Goal: Task Accomplishment & Management: Manage account settings

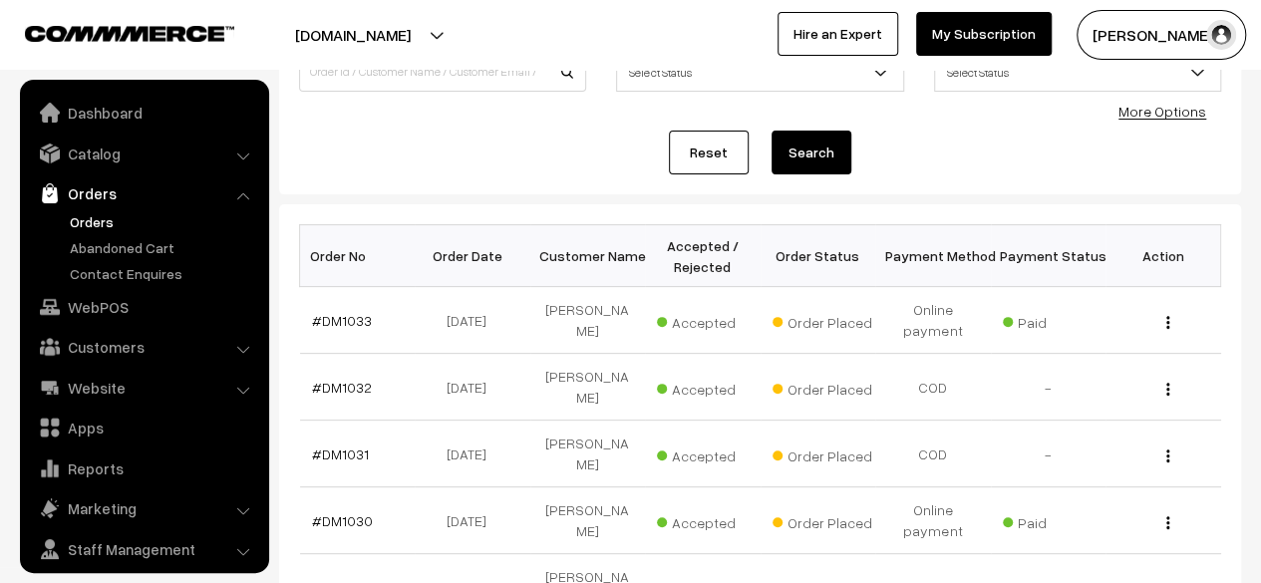
scroll to position [53, 0]
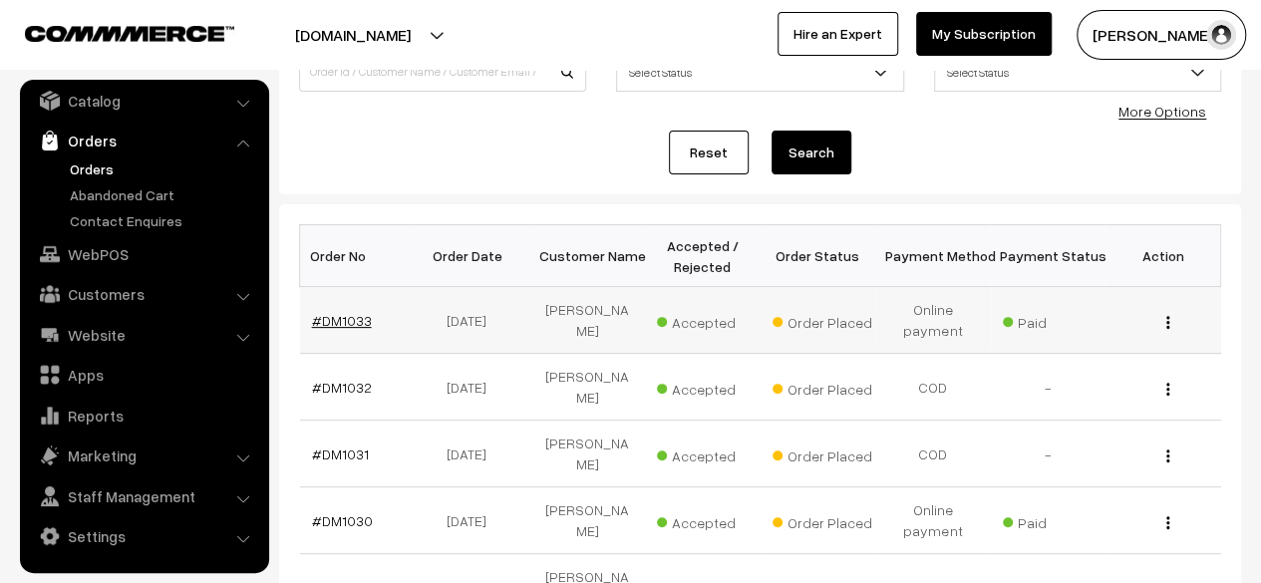
click at [347, 318] on link "#DM1033" at bounding box center [342, 320] width 60 height 17
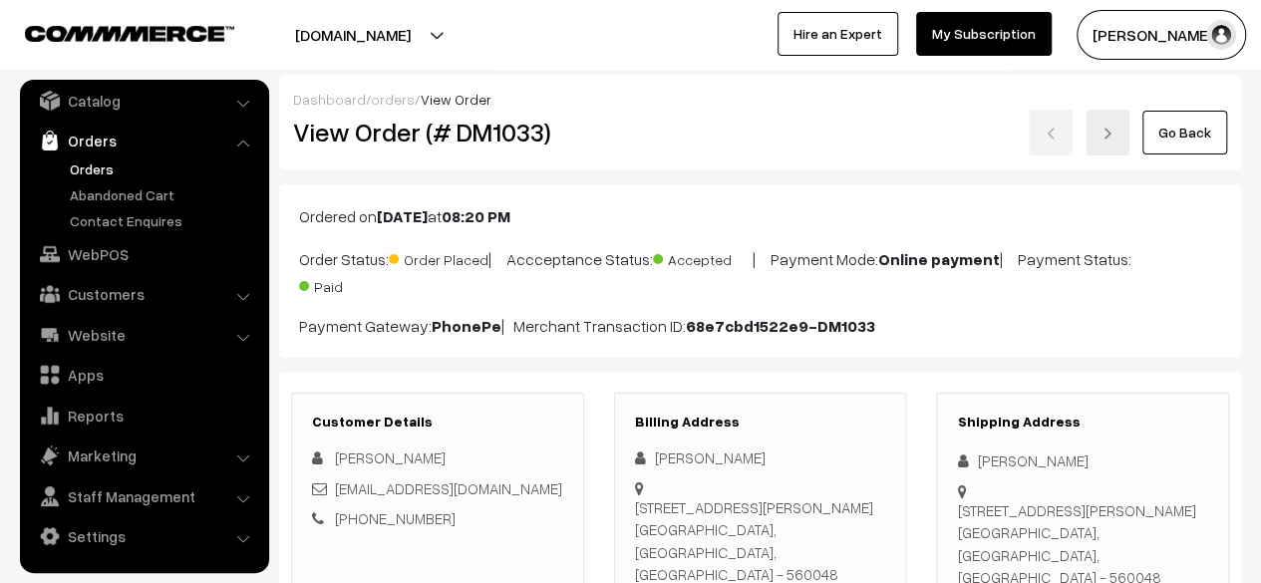
click at [576, 405] on div "Customer Details Vimala Swamy v_swamy14@yahoo.com +91 9535836886" at bounding box center [437, 492] width 293 height 199
click at [1181, 148] on link "Go Back" at bounding box center [1184, 133] width 85 height 44
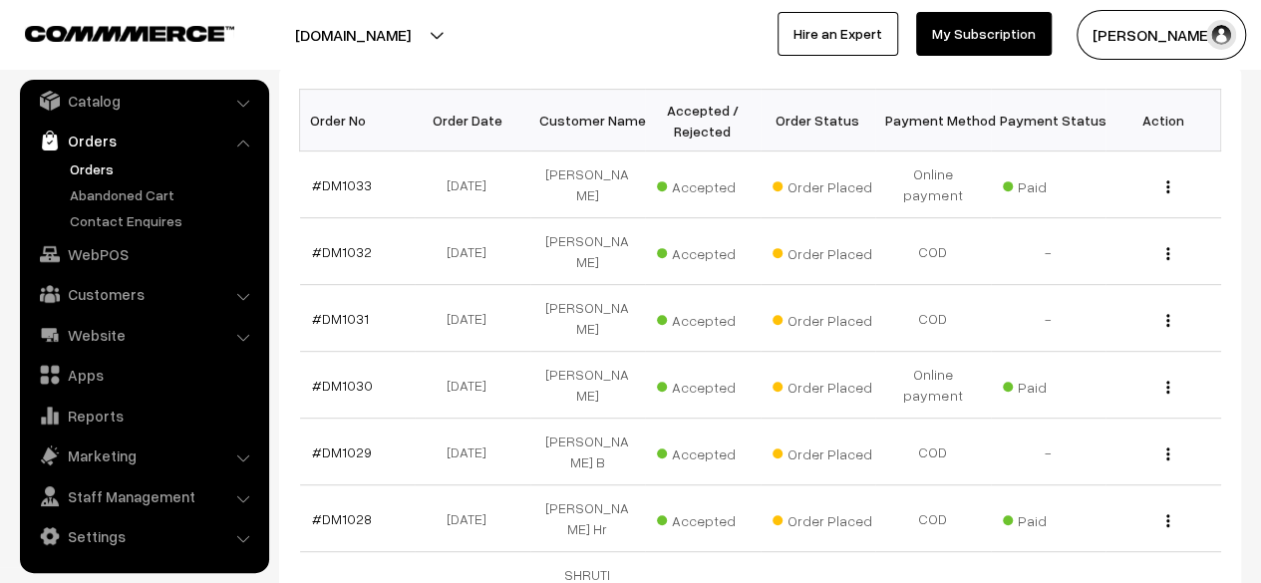
scroll to position [319, 0]
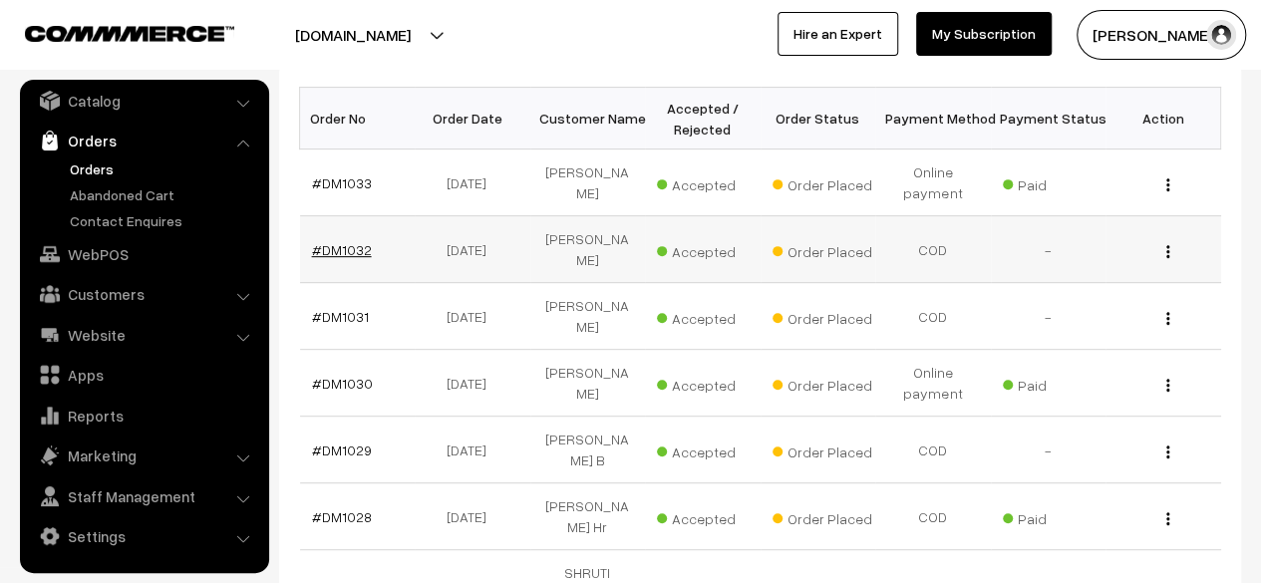
click at [352, 241] on link "#DM1032" at bounding box center [342, 249] width 60 height 17
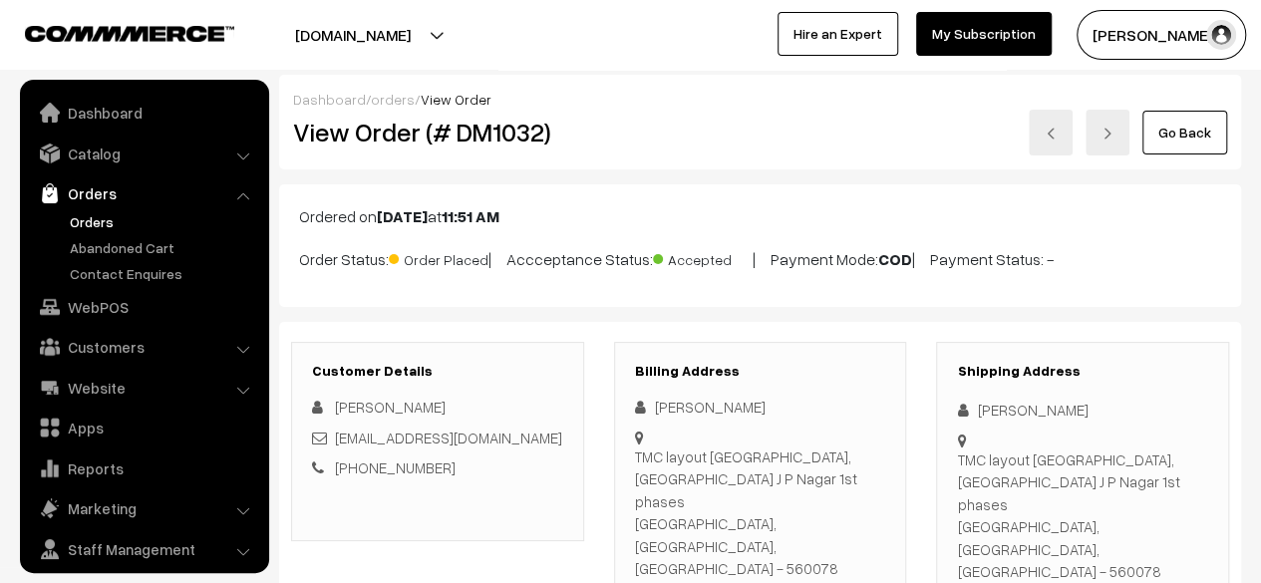
scroll to position [53, 0]
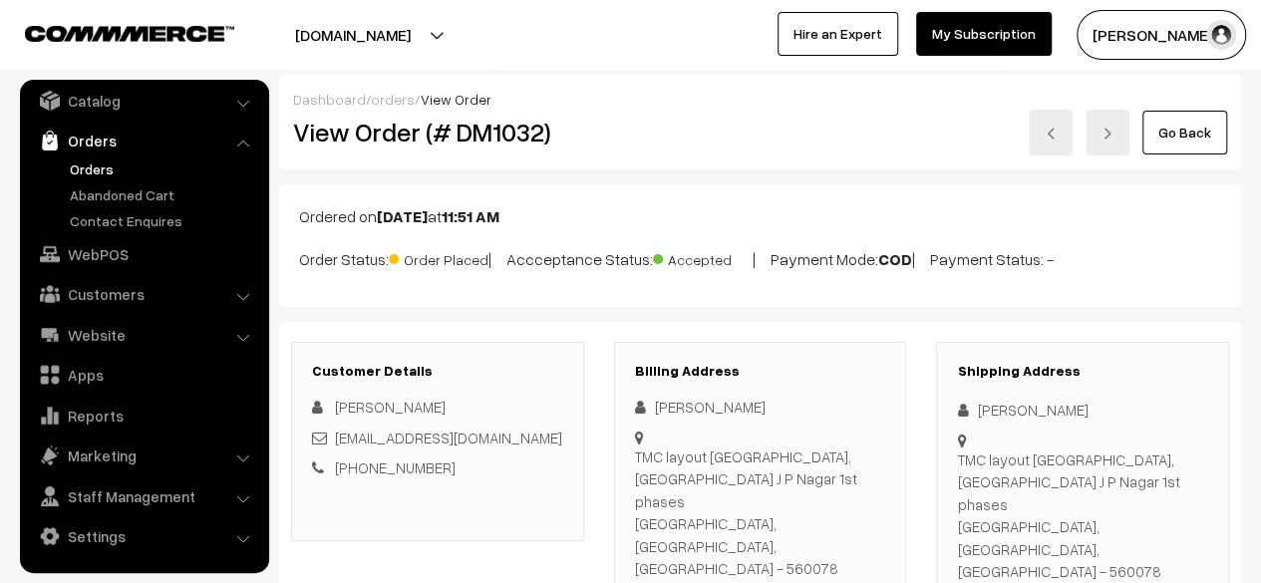
click at [1178, 139] on link "Go Back" at bounding box center [1184, 133] width 85 height 44
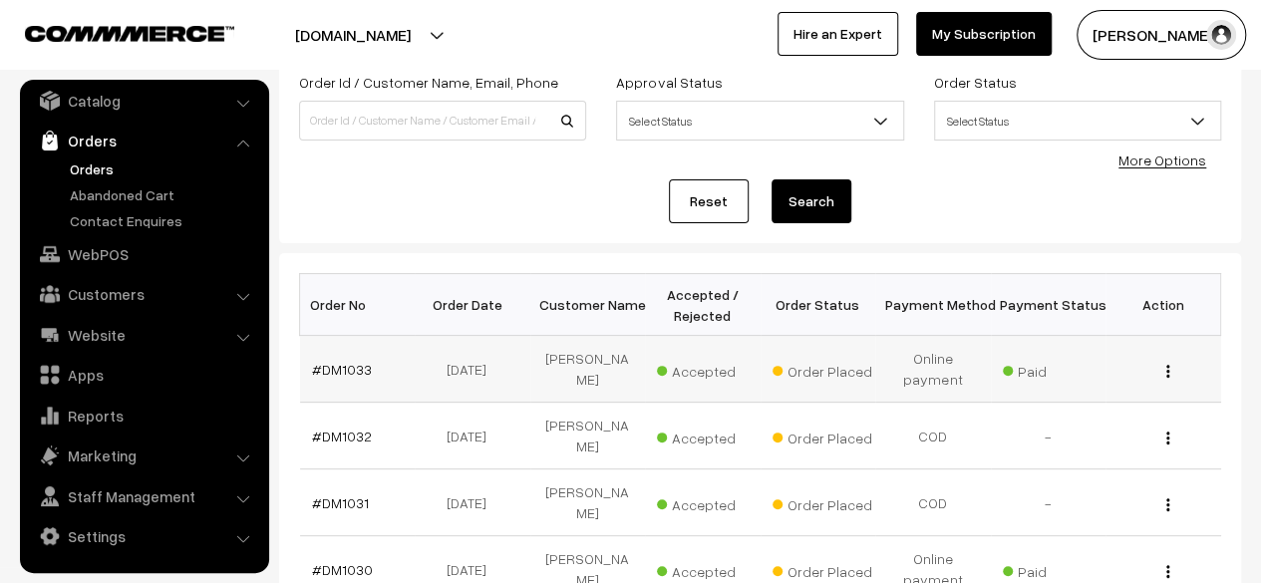
scroll to position [141, 0]
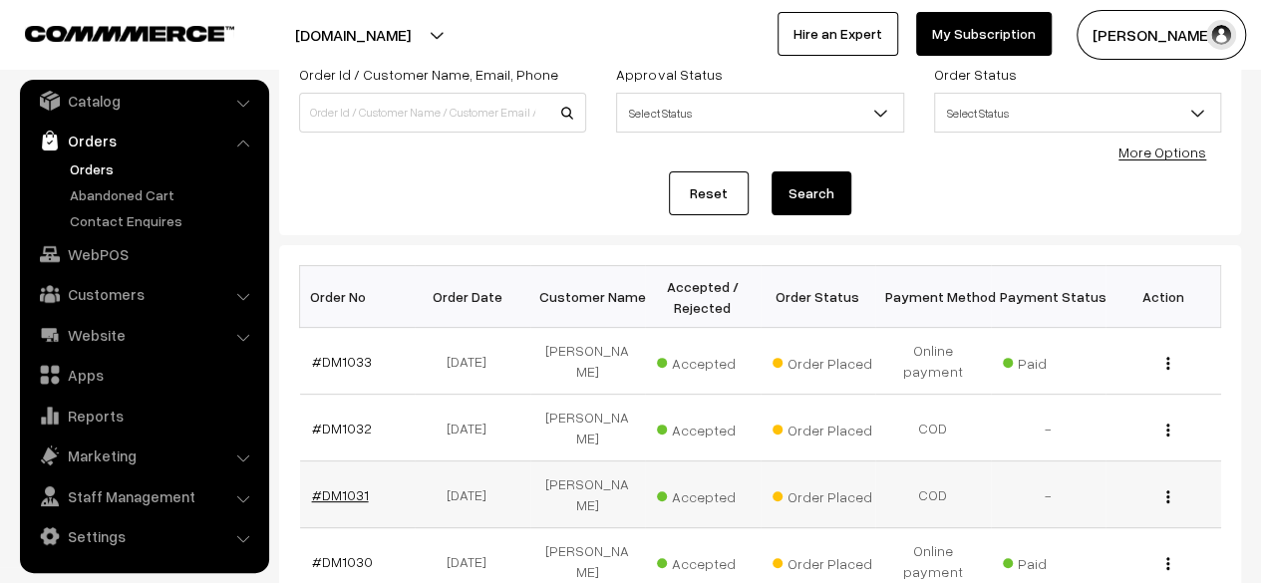
click at [349, 486] on link "#DM1031" at bounding box center [340, 494] width 57 height 17
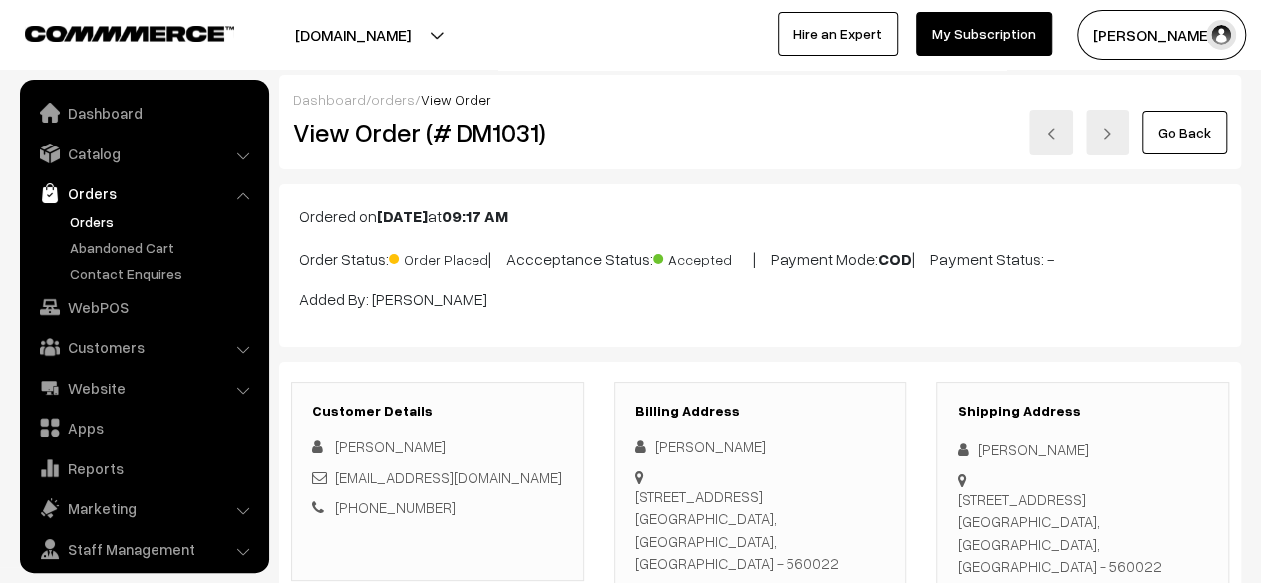
scroll to position [53, 0]
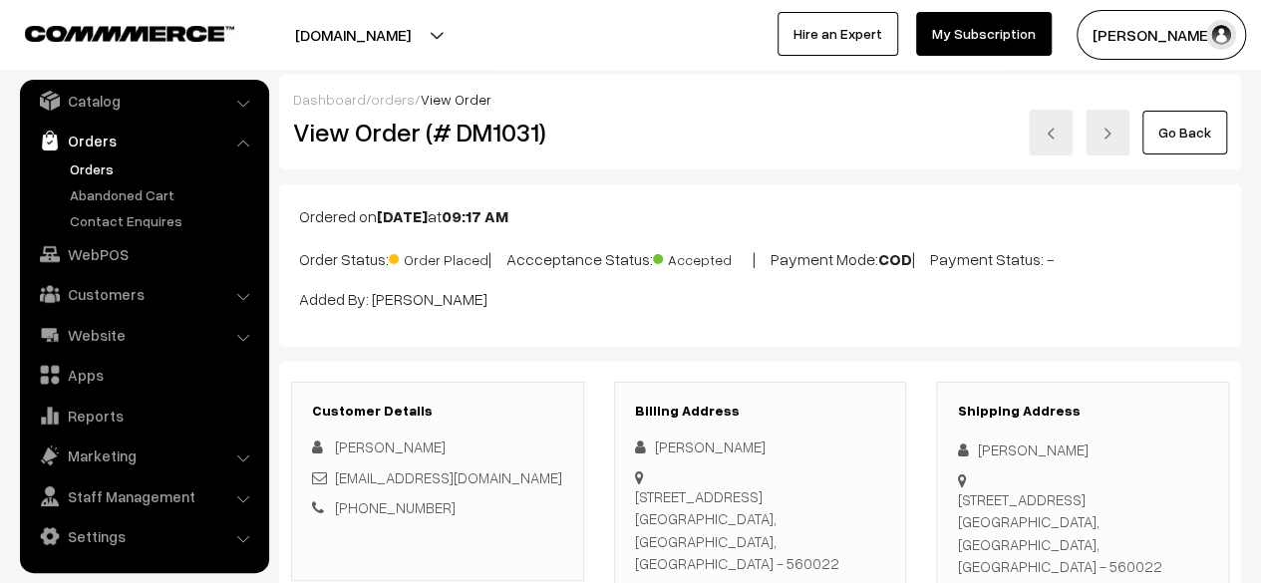
click at [1184, 133] on link "Go Back" at bounding box center [1184, 133] width 85 height 44
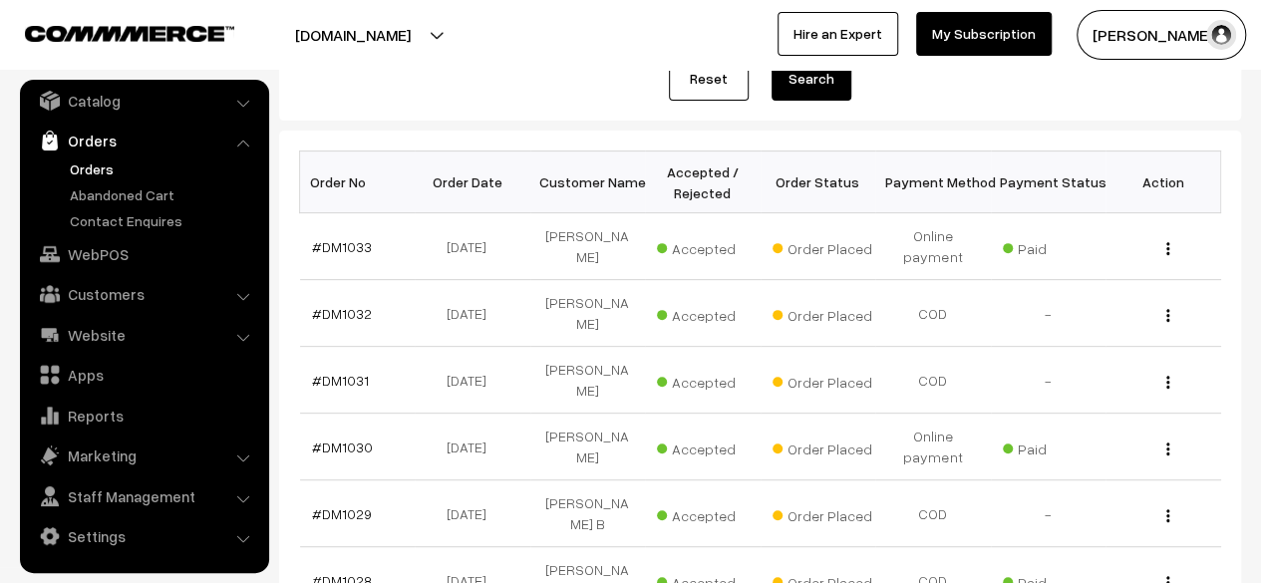
scroll to position [274, 0]
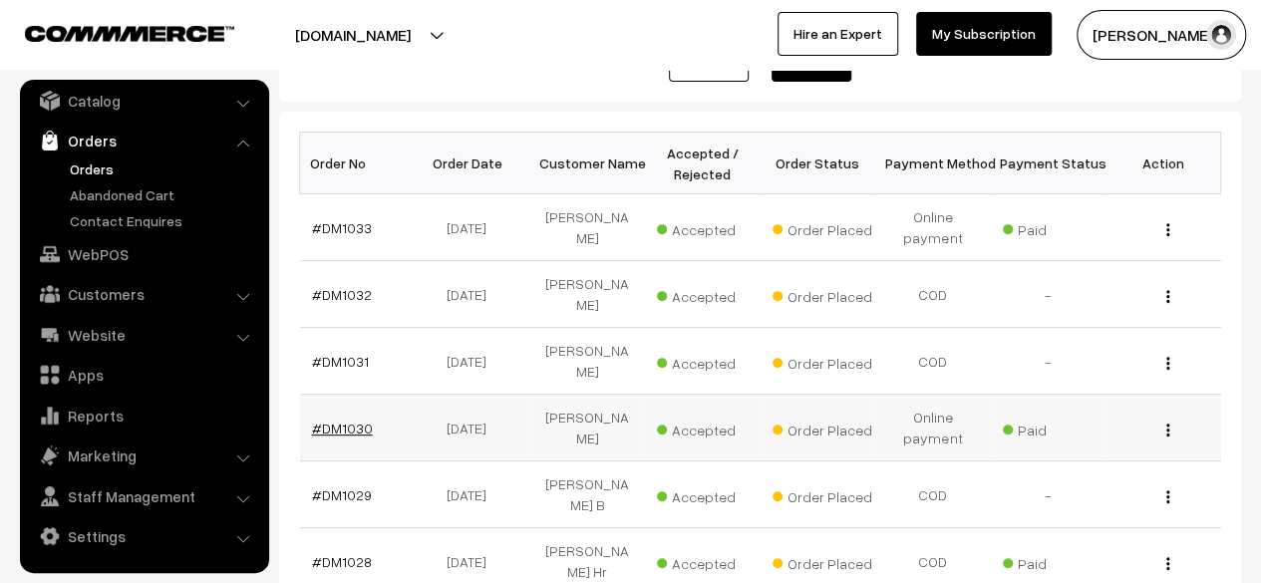
click at [354, 420] on link "#DM1030" at bounding box center [342, 428] width 61 height 17
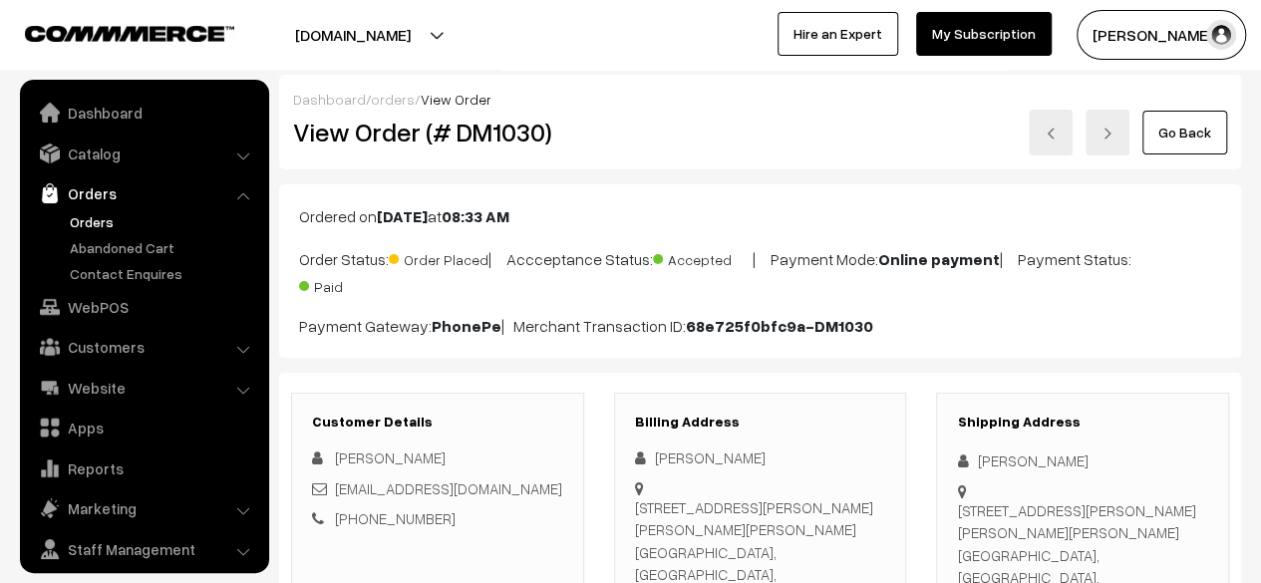
scroll to position [53, 0]
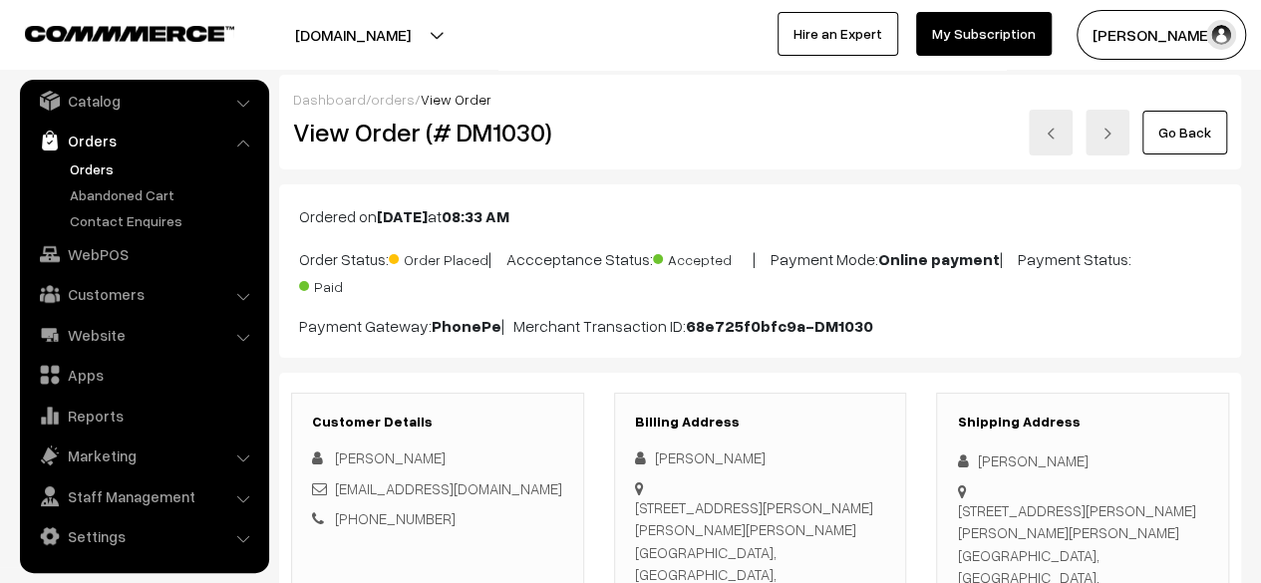
click at [1165, 149] on link "Go Back" at bounding box center [1184, 133] width 85 height 44
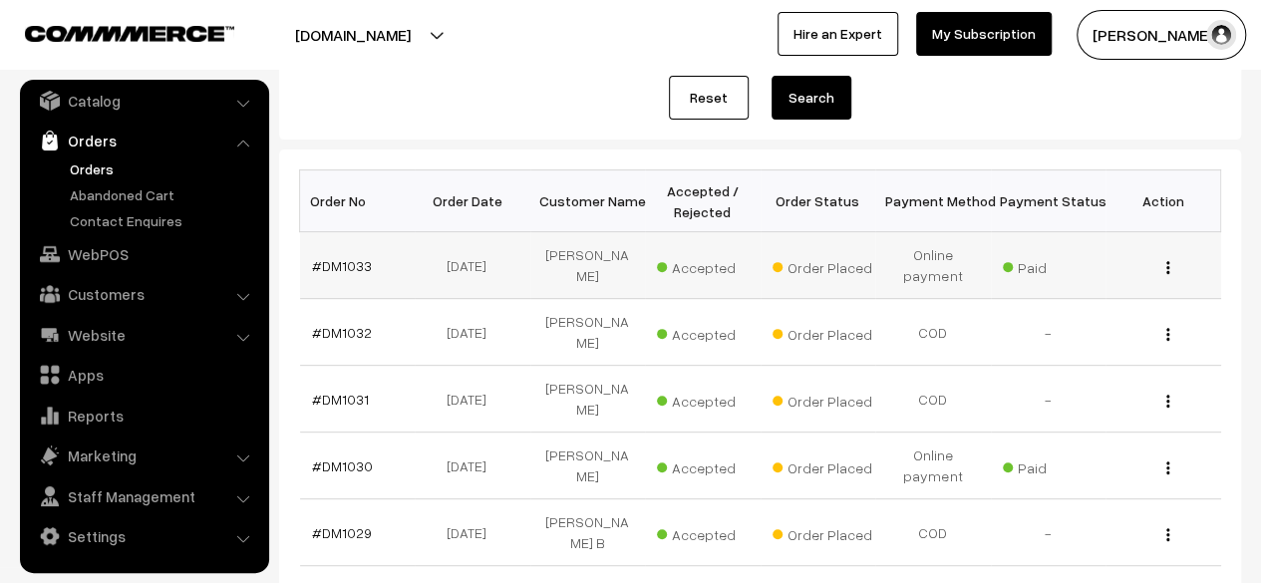
scroll to position [241, 0]
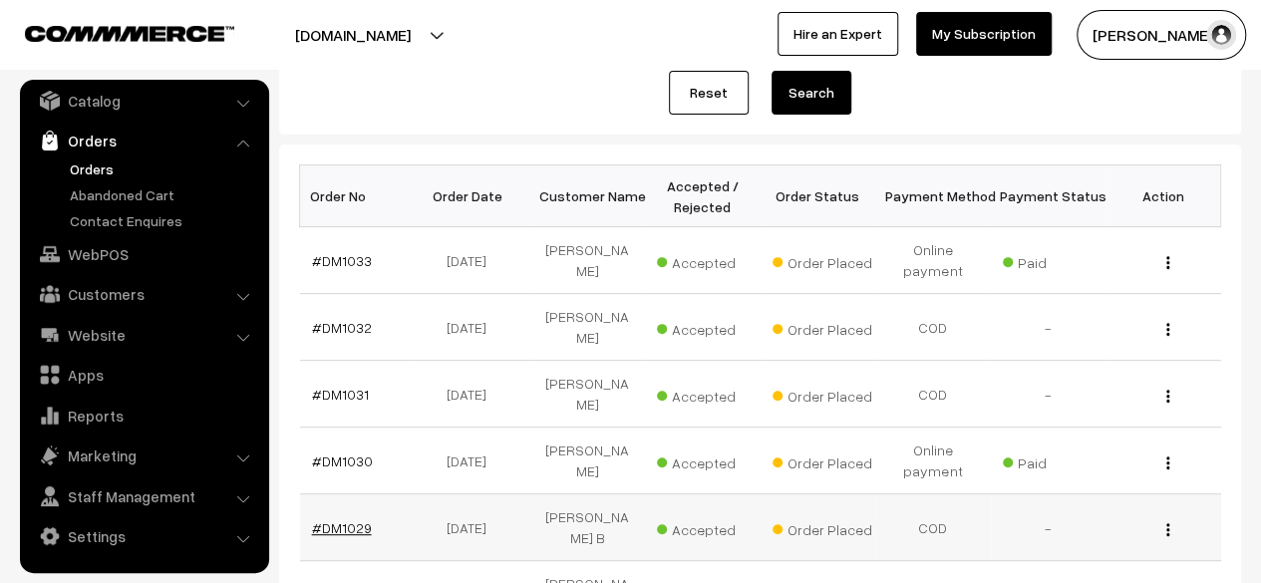
click at [350, 519] on link "#DM1029" at bounding box center [342, 527] width 60 height 17
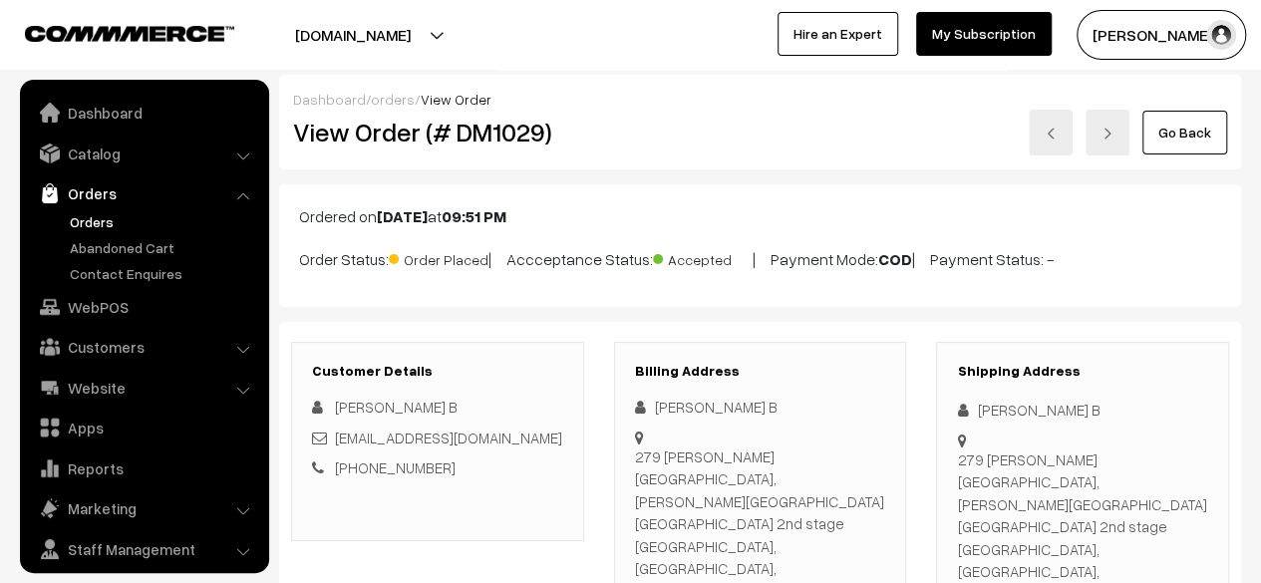
scroll to position [53, 0]
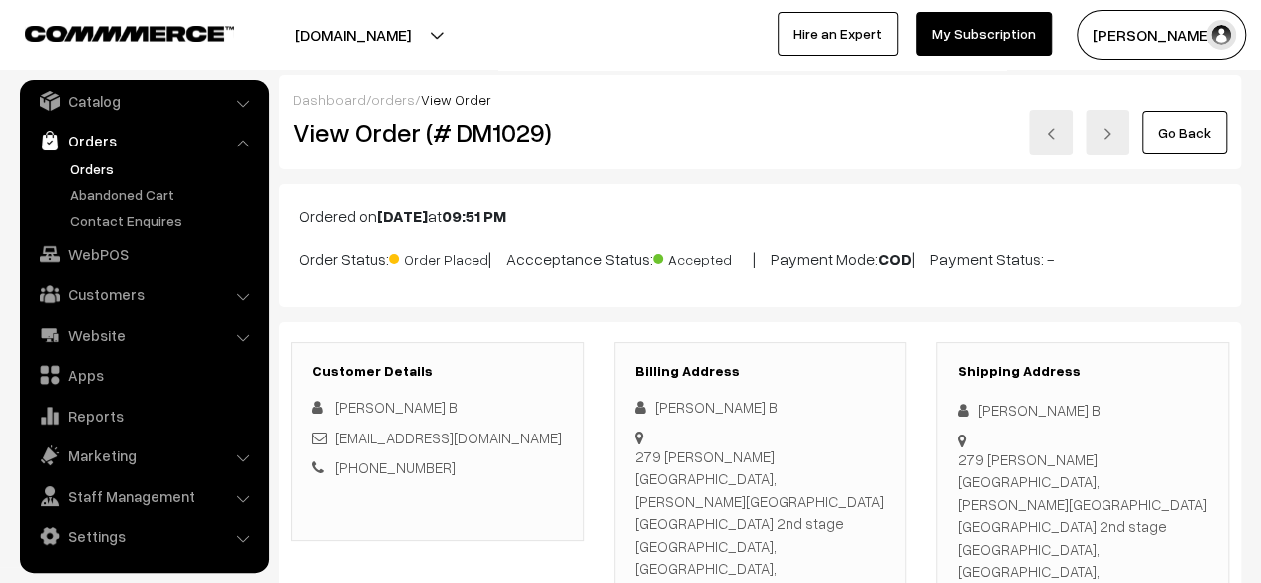
click at [1190, 133] on link "Go Back" at bounding box center [1184, 133] width 85 height 44
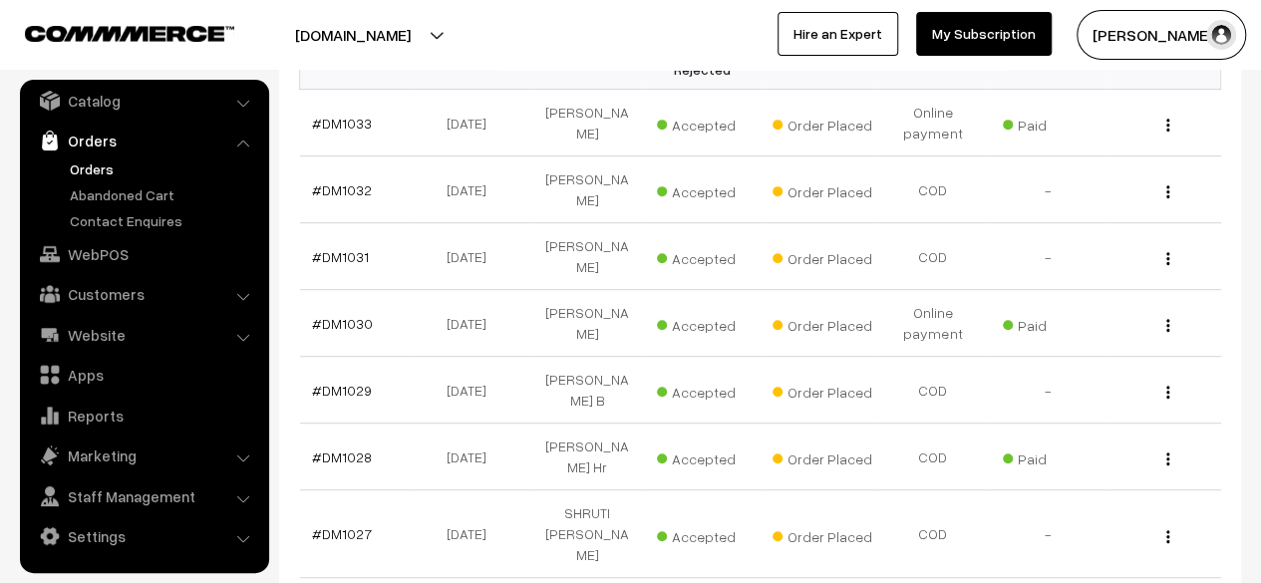
scroll to position [392, 0]
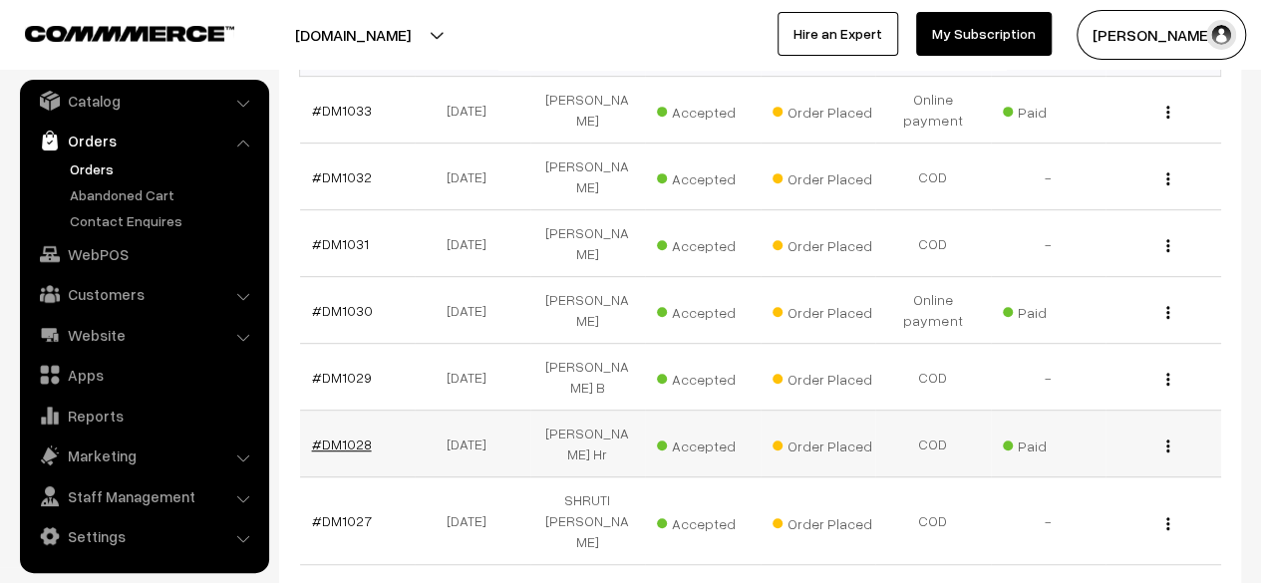
click at [349, 436] on link "#DM1028" at bounding box center [342, 444] width 60 height 17
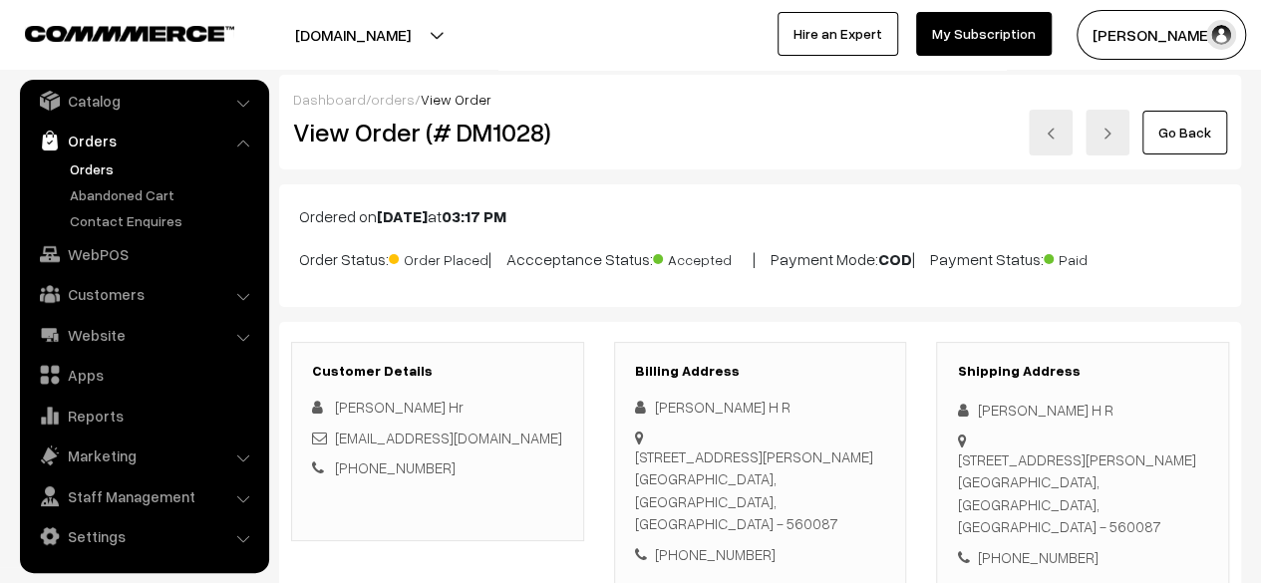
click at [1180, 143] on link "Go Back" at bounding box center [1184, 133] width 85 height 44
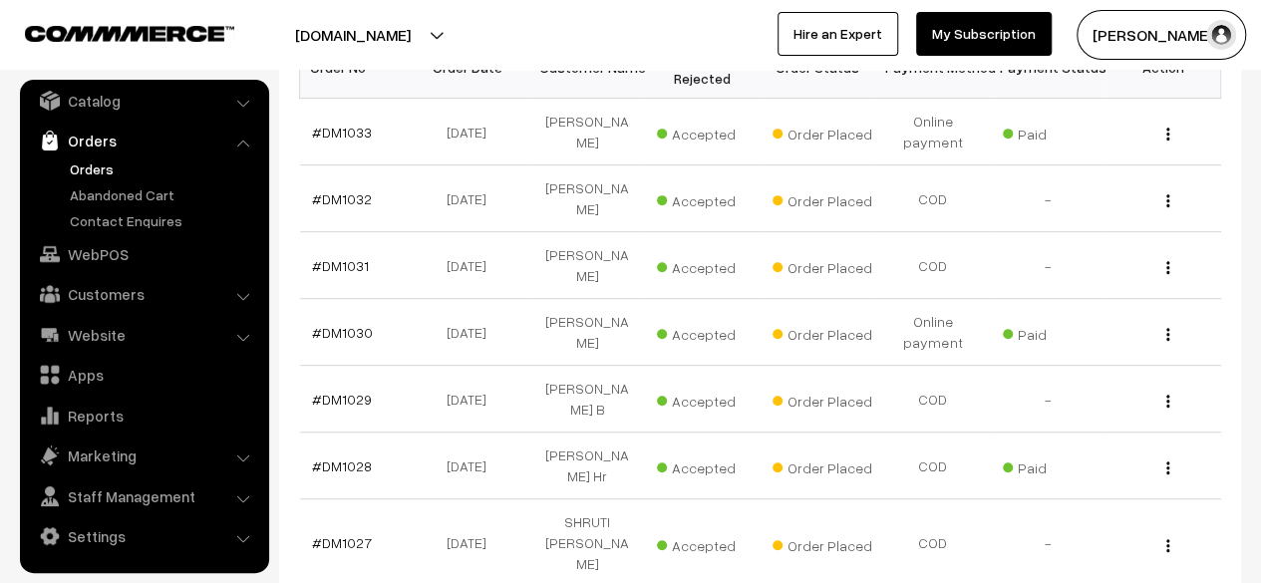
scroll to position [391, 0]
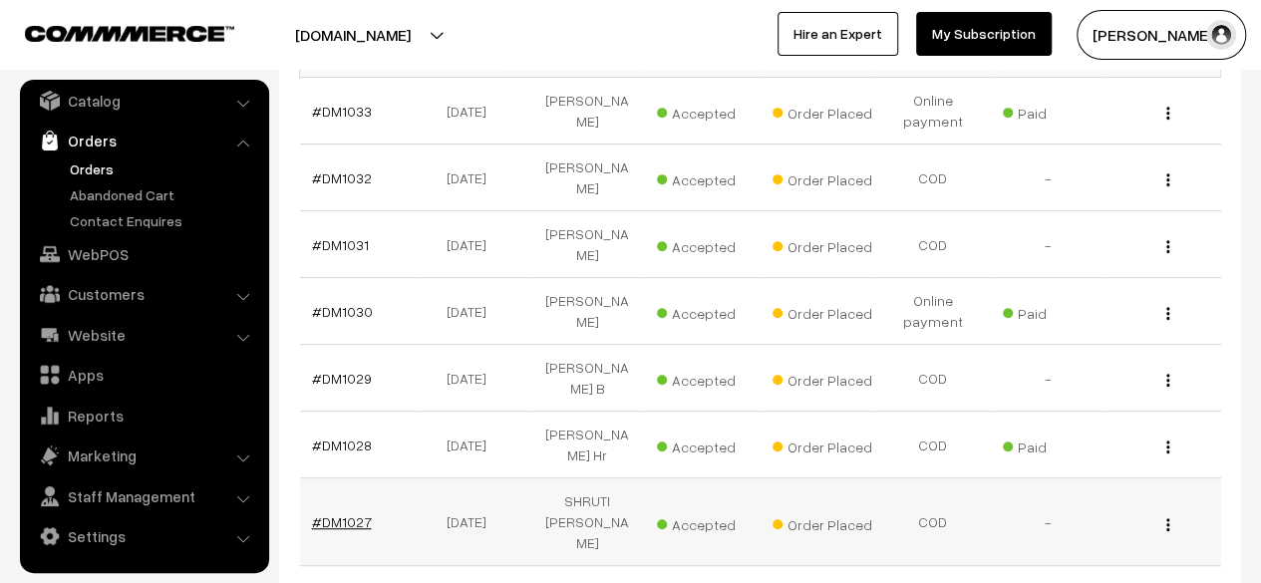
click at [342, 513] on link "#DM1027" at bounding box center [342, 521] width 60 height 17
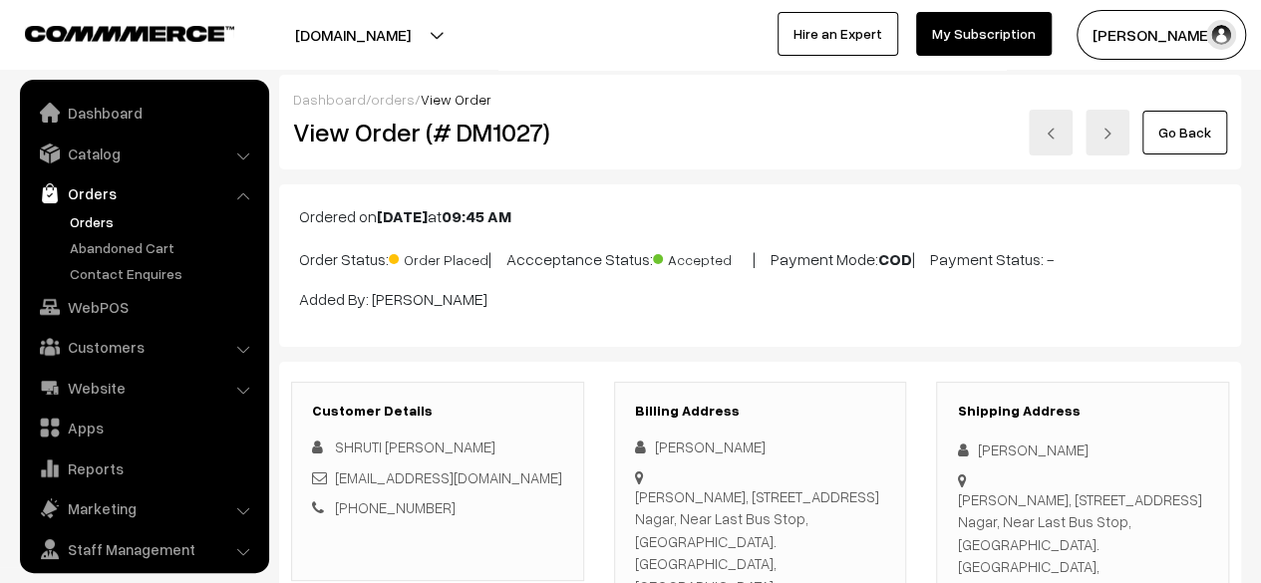
scroll to position [53, 0]
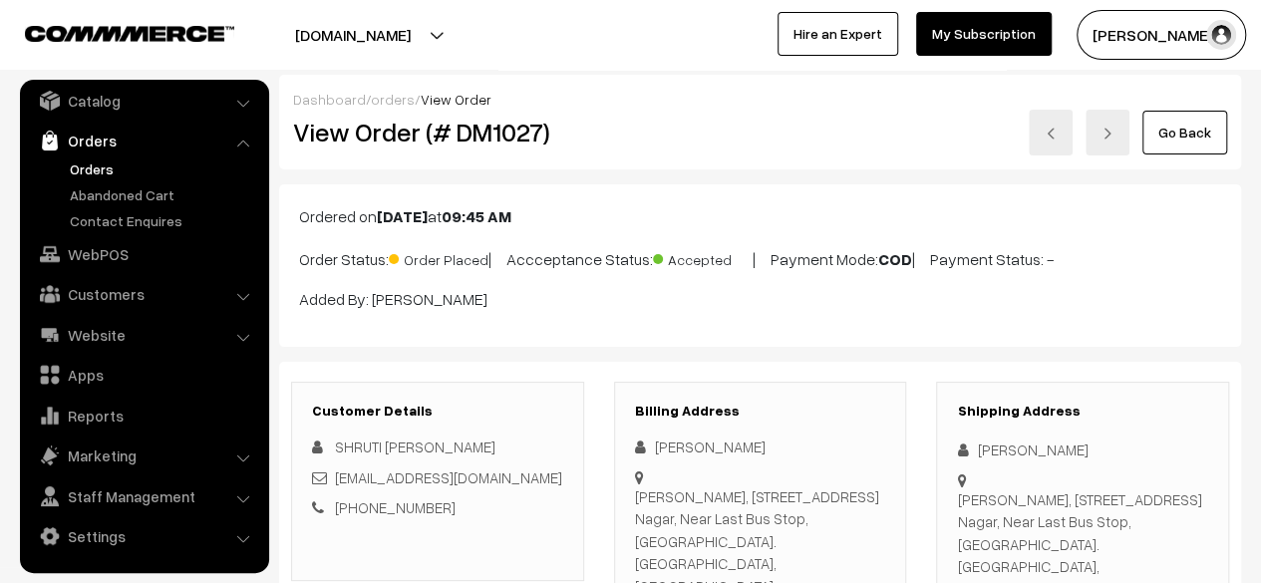
click at [1176, 139] on link "Go Back" at bounding box center [1184, 133] width 85 height 44
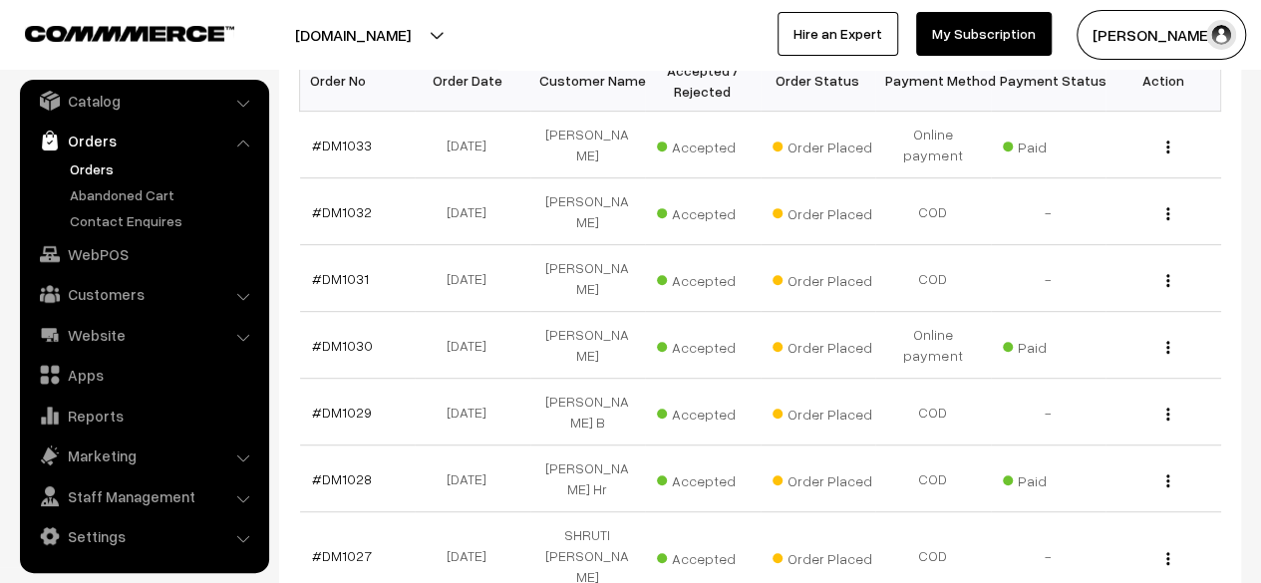
scroll to position [358, 0]
click at [128, 195] on link "Abandoned Cart" at bounding box center [163, 194] width 197 height 21
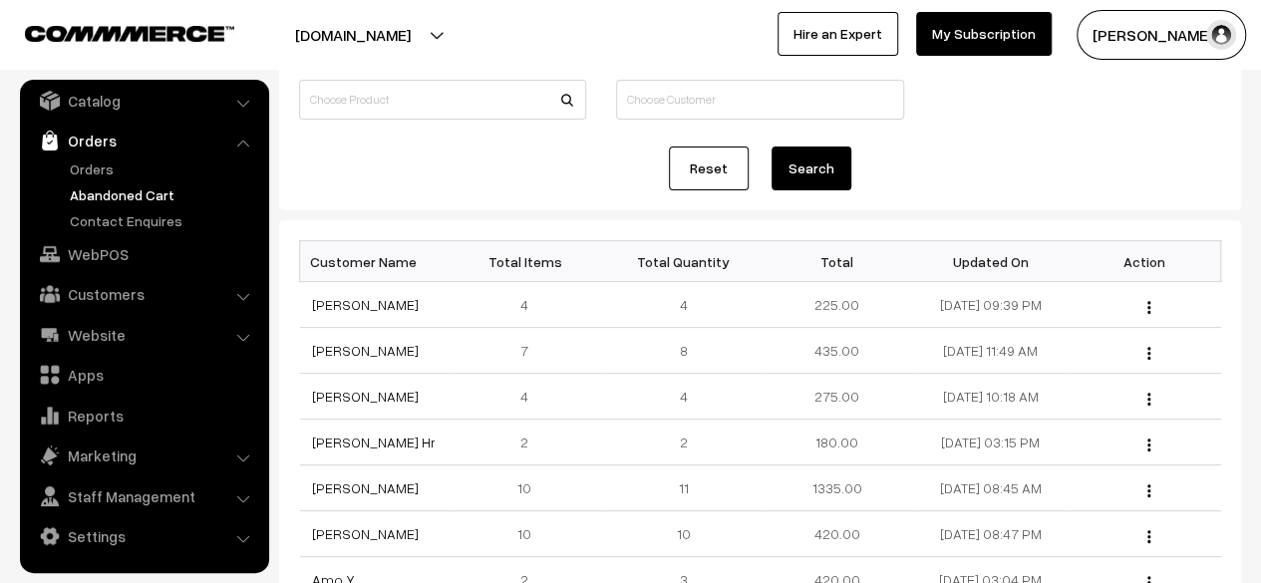
scroll to position [156, 0]
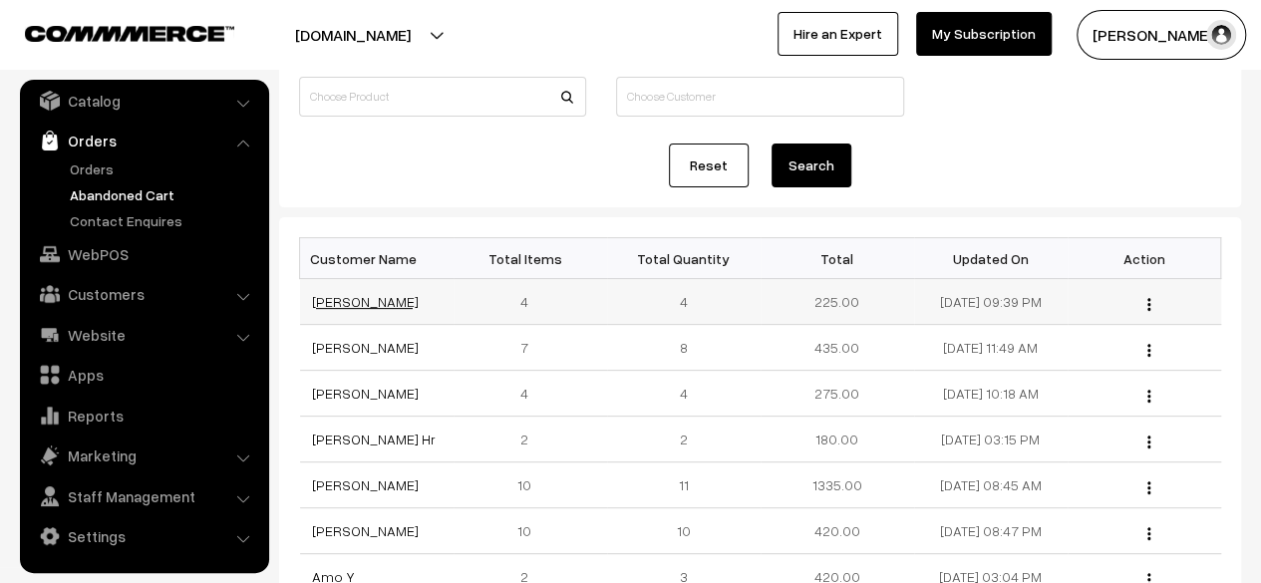
click at [366, 304] on link "[PERSON_NAME]" at bounding box center [365, 301] width 107 height 17
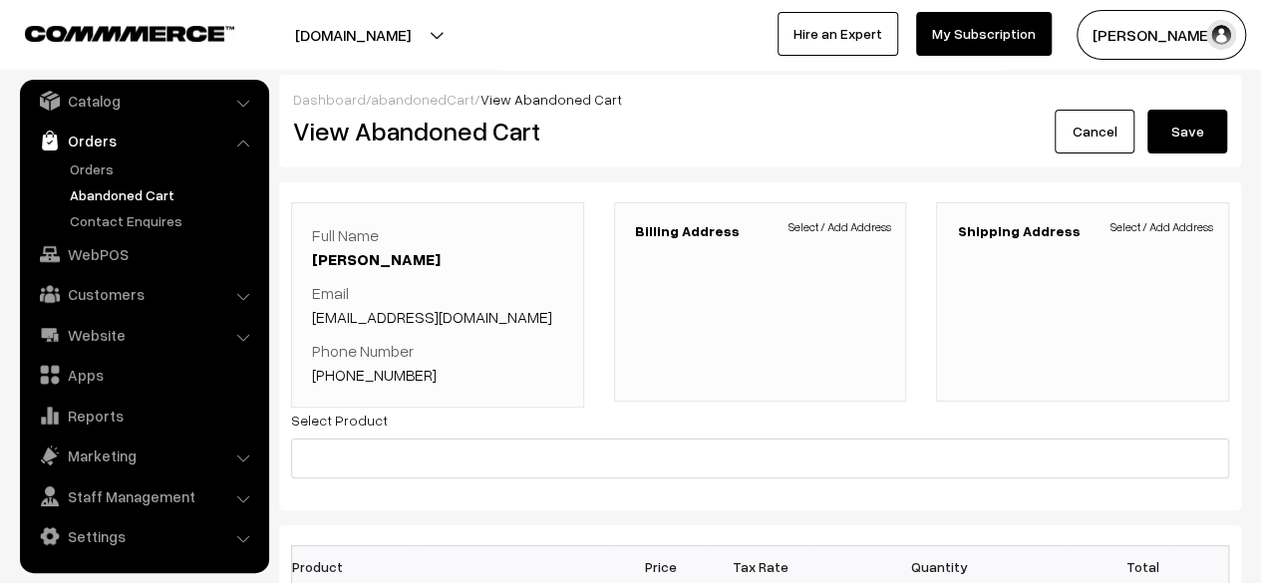
click at [1107, 137] on link "Cancel" at bounding box center [1095, 132] width 80 height 44
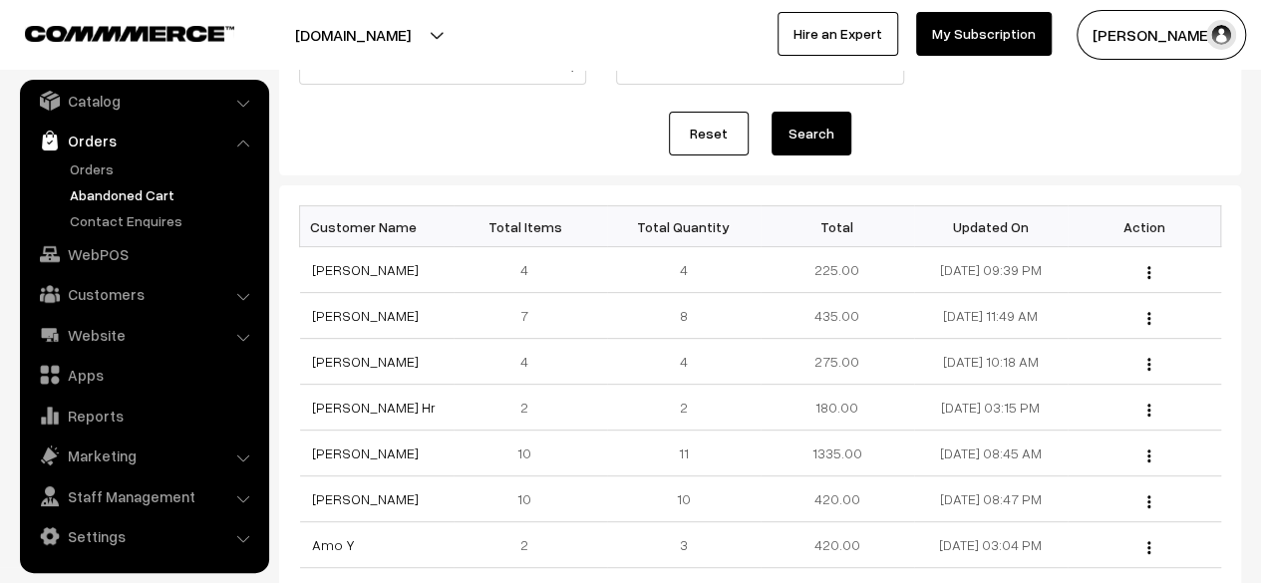
scroll to position [203, 0]
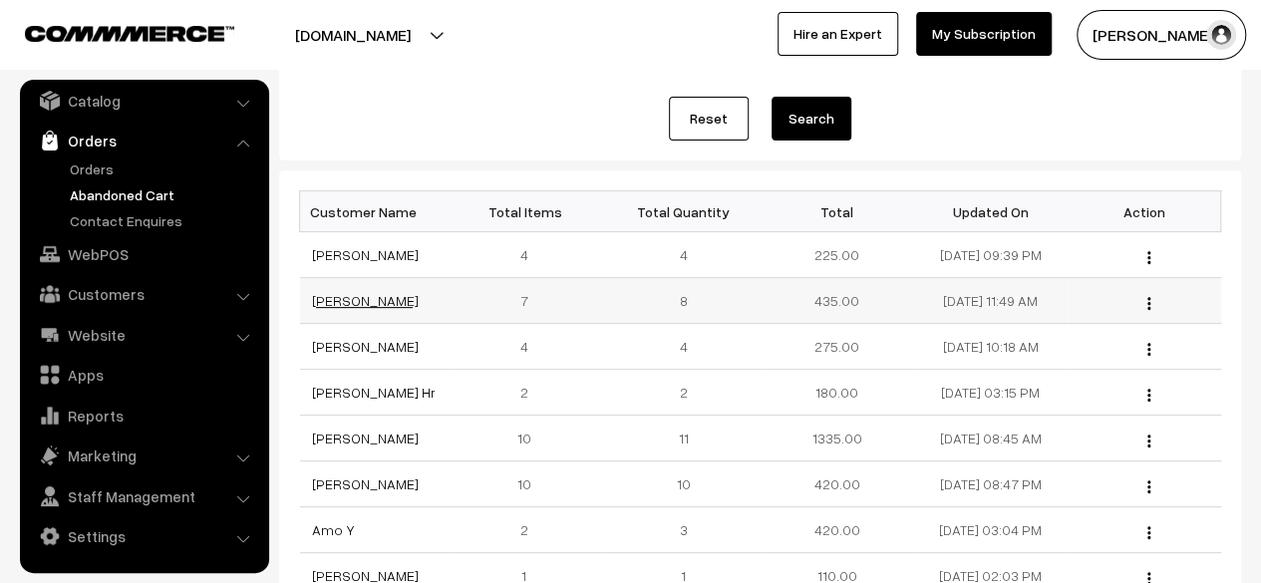
click at [377, 309] on link "manjunath guttal" at bounding box center [365, 300] width 107 height 17
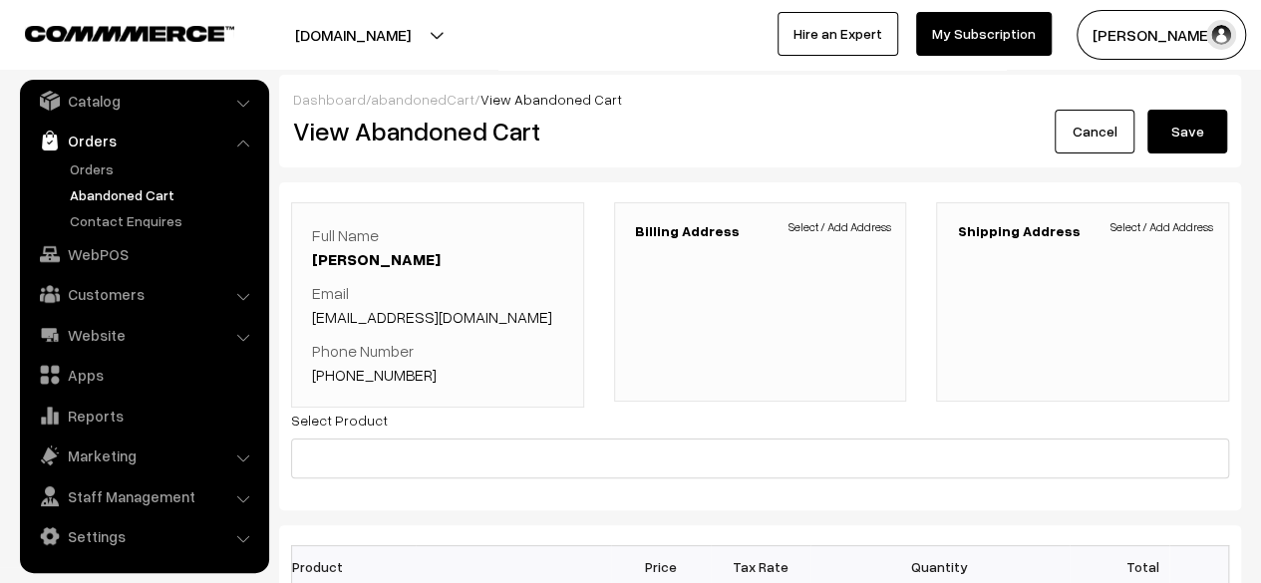
click at [1108, 137] on link "Cancel" at bounding box center [1095, 132] width 80 height 44
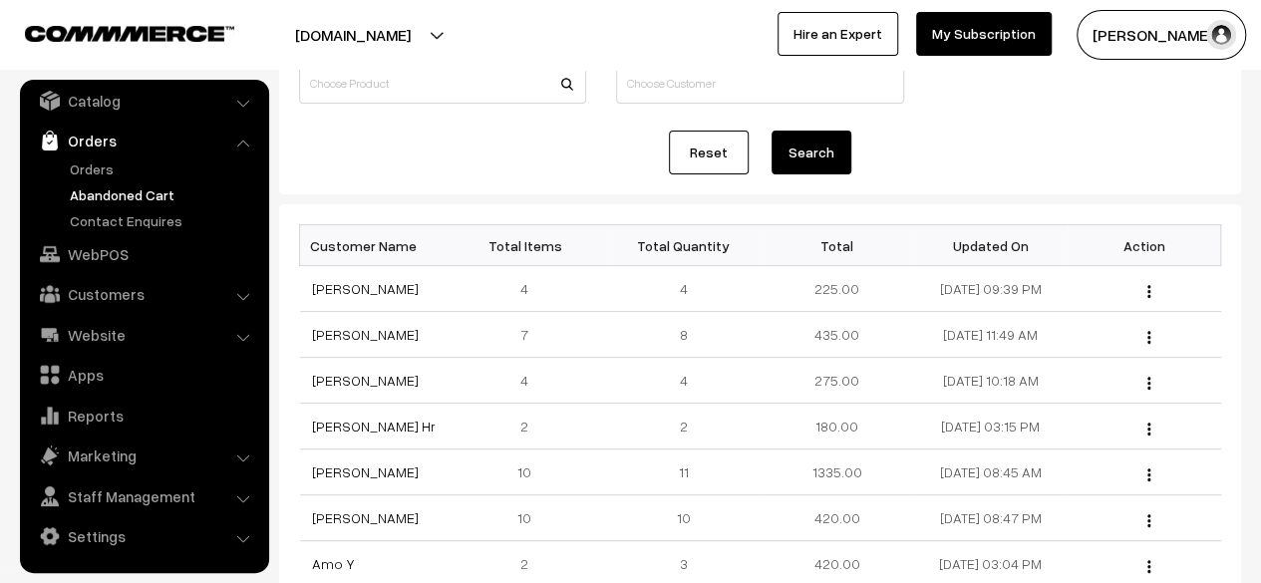
scroll to position [168, 0]
click at [397, 390] on link "[PERSON_NAME]" at bounding box center [365, 381] width 107 height 17
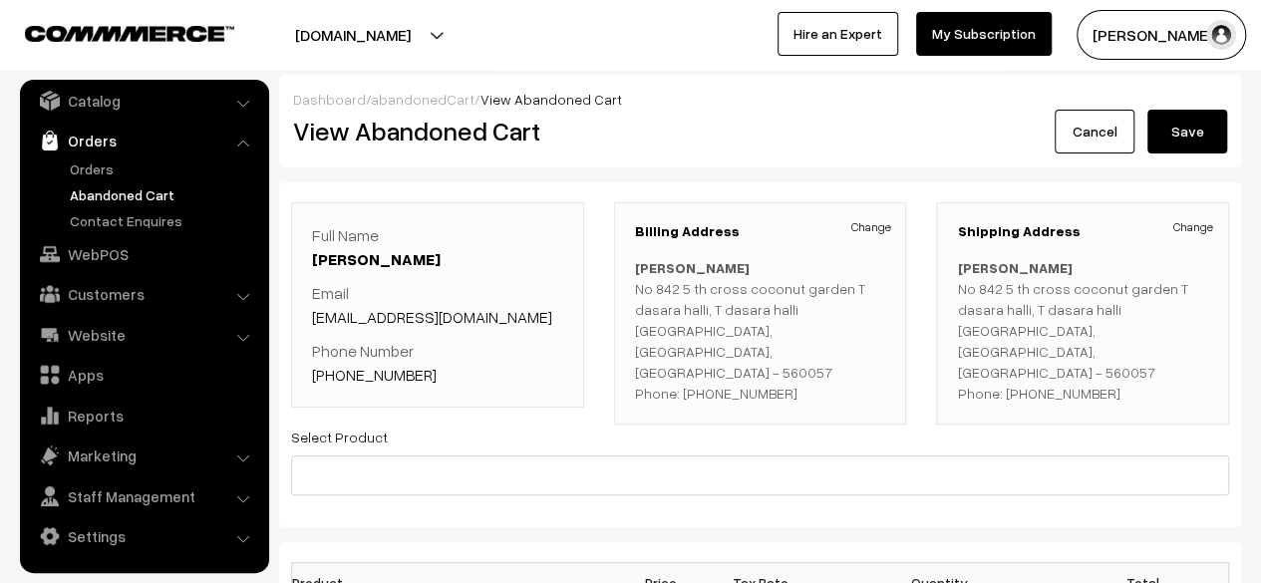
click at [1108, 141] on link "Cancel" at bounding box center [1095, 132] width 80 height 44
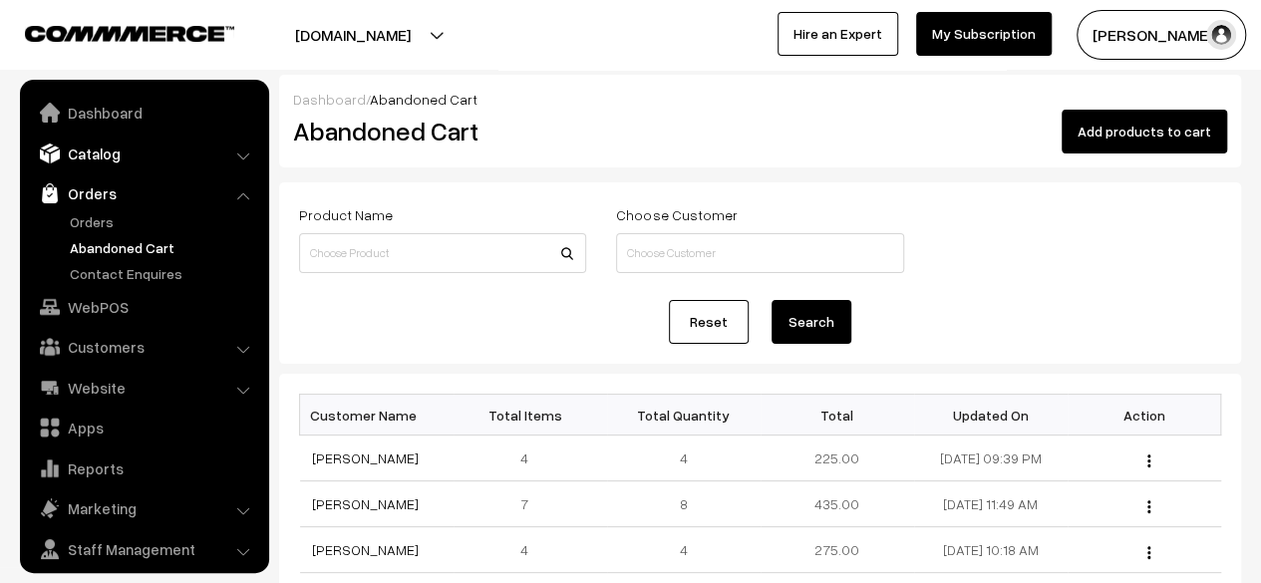
click at [91, 151] on link "Catalog" at bounding box center [143, 154] width 237 height 36
